Goal: Task Accomplishment & Management: Manage account settings

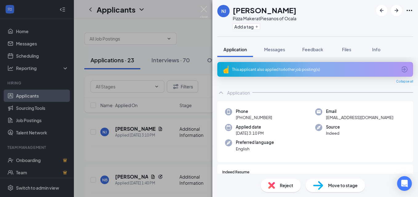
click at [166, 22] on div "NJ [PERSON_NAME] Pizza Maker at [GEOGRAPHIC_DATA] of Ocala Add a tag Applicatio…" at bounding box center [209, 98] width 418 height 197
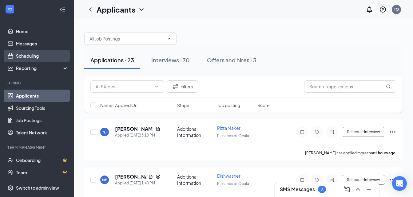
click at [28, 57] on link "Scheduling" at bounding box center [42, 56] width 53 height 12
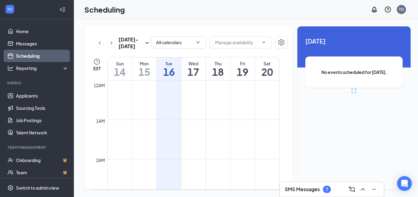
scroll to position [302, 0]
click at [207, 66] on div "Thu" at bounding box center [218, 64] width 24 height 6
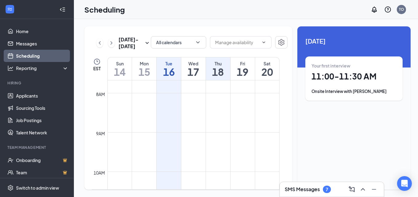
click at [181, 70] on h1 "16" at bounding box center [169, 72] width 24 height 10
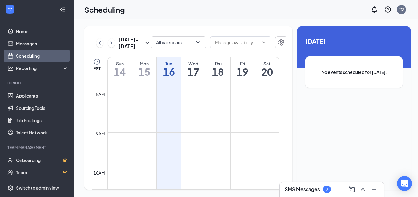
click at [217, 67] on h1 "18" at bounding box center [218, 72] width 24 height 10
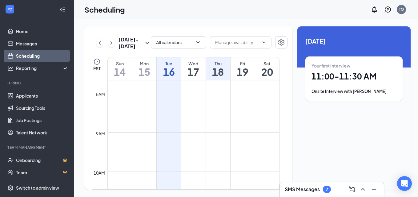
click at [327, 90] on div "Onsite Interview with [PERSON_NAME]" at bounding box center [353, 92] width 85 height 6
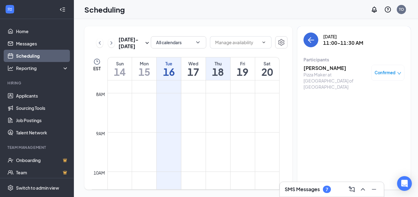
click at [306, 69] on h3 "[PERSON_NAME]" at bounding box center [335, 68] width 65 height 7
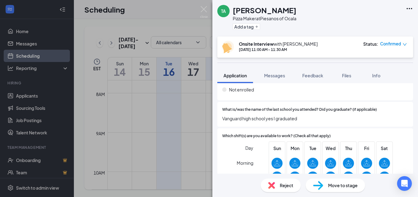
scroll to position [338, 0]
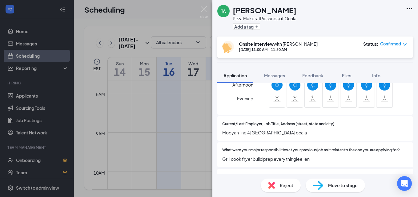
click at [403, 45] on icon "down" at bounding box center [404, 44] width 4 height 4
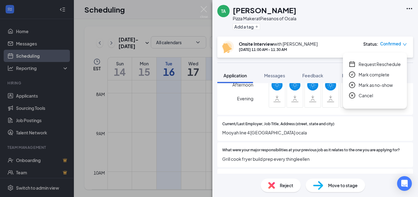
click at [358, 95] on div "Cancel" at bounding box center [375, 95] width 52 height 7
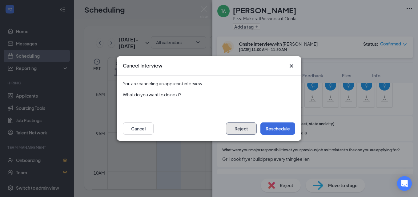
click at [248, 133] on button "Reject" at bounding box center [241, 129] width 31 height 12
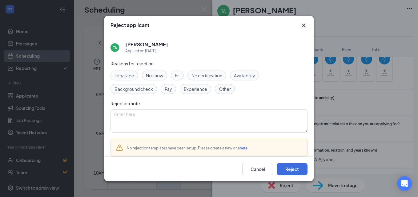
click at [236, 74] on span "Availability" at bounding box center [244, 75] width 21 height 7
click at [285, 171] on button "Reject" at bounding box center [292, 169] width 31 height 12
